Goal: Task Accomplishment & Management: Manage account settings

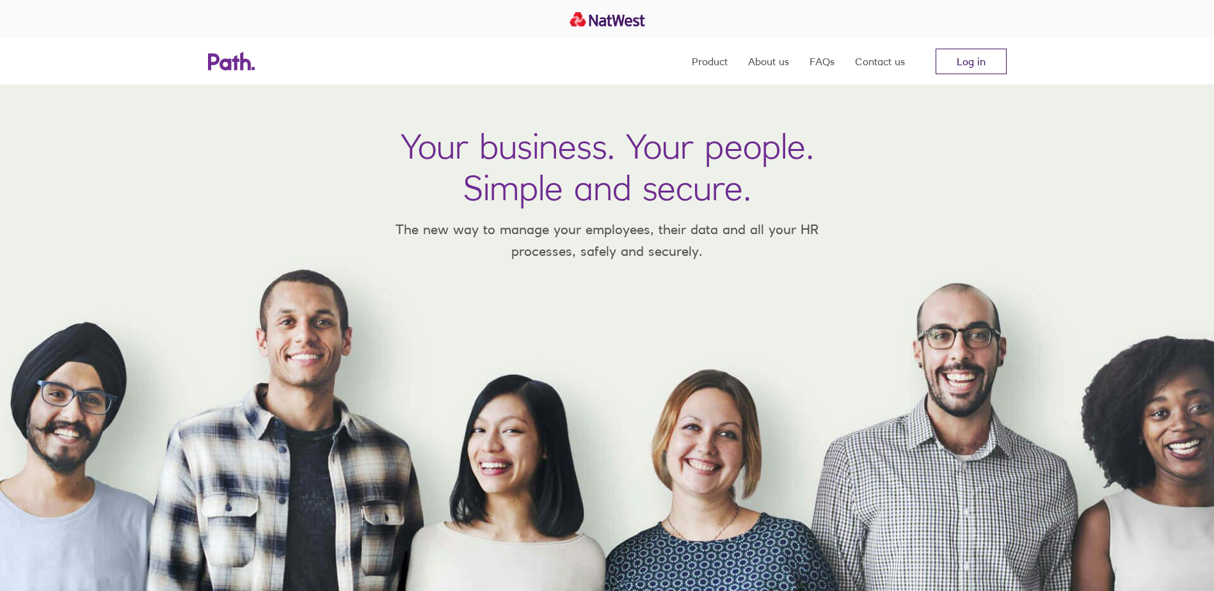
click at [956, 60] on link "Log in" at bounding box center [971, 62] width 71 height 26
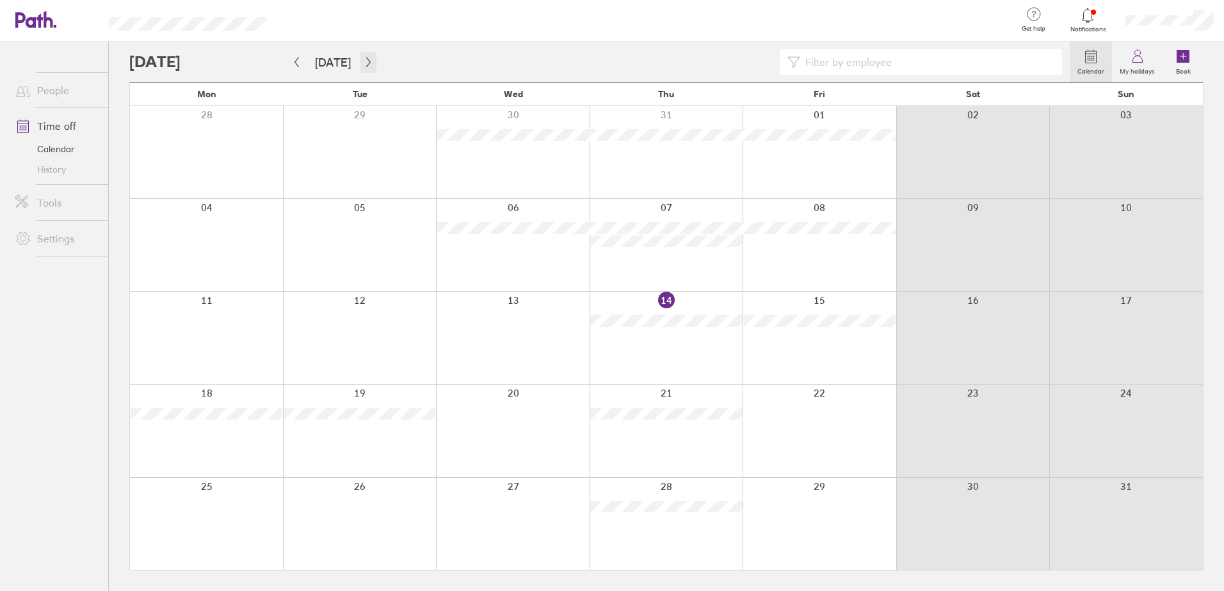
click at [370, 56] on button "button" at bounding box center [368, 62] width 16 height 21
click at [302, 56] on button "button" at bounding box center [297, 62] width 16 height 21
